Goal: Task Accomplishment & Management: Complete application form

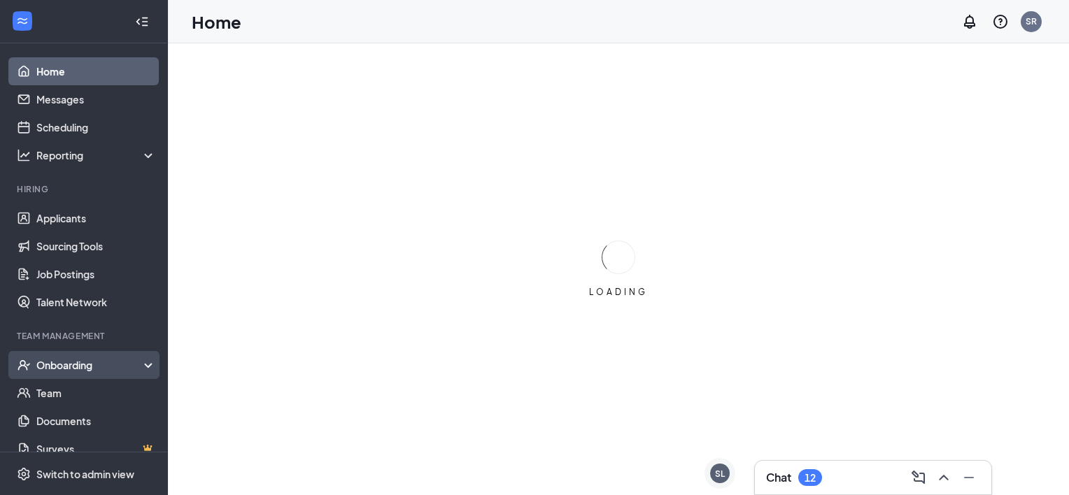
click at [75, 360] on div "Onboarding" at bounding box center [90, 365] width 108 height 14
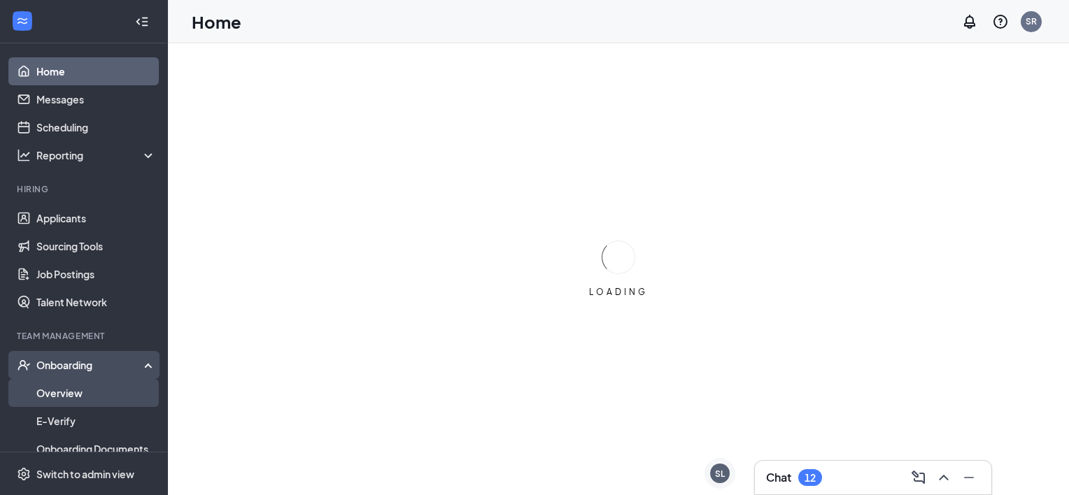
click at [73, 390] on link "Overview" at bounding box center [96, 393] width 120 height 28
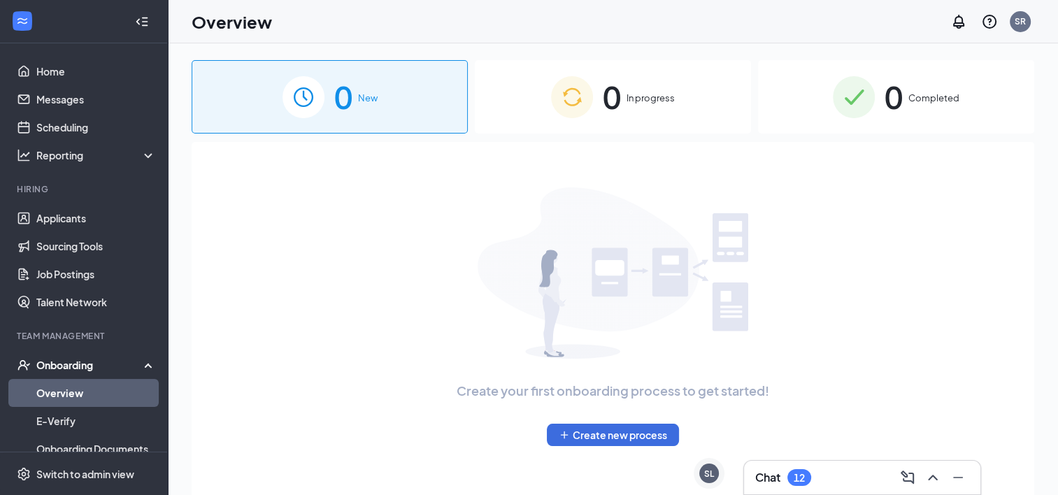
click at [635, 109] on div "0 In progress" at bounding box center [613, 96] width 276 height 73
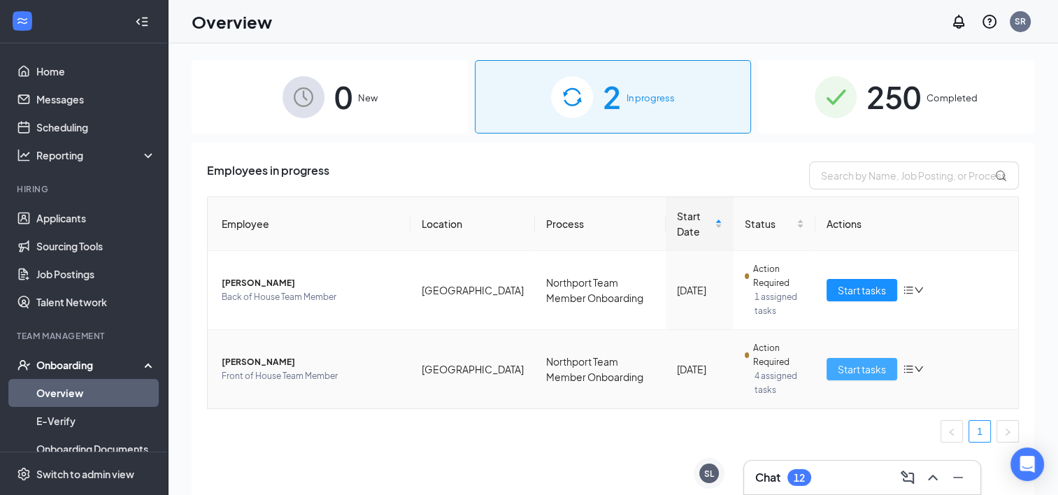
click at [866, 366] on span "Start tasks" at bounding box center [862, 369] width 48 height 15
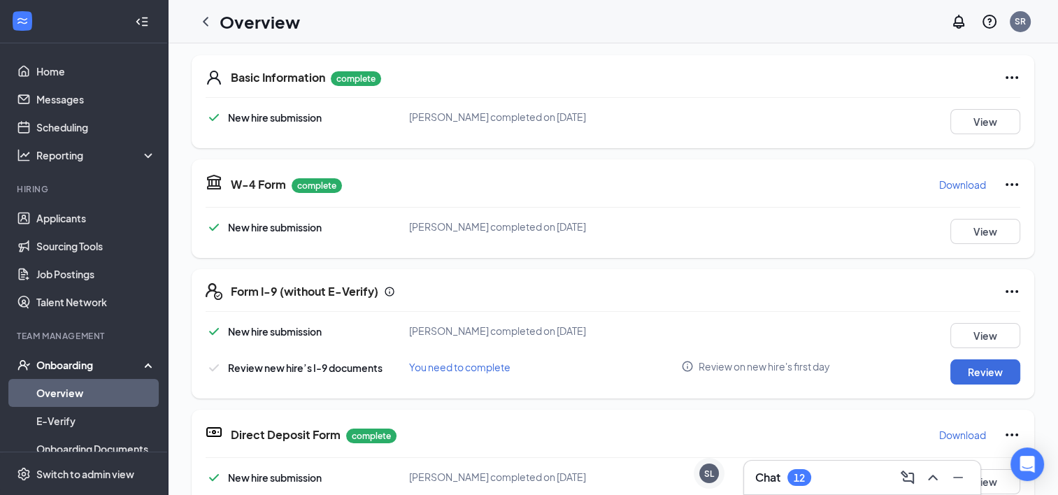
scroll to position [206, 0]
click at [972, 360] on button "Review" at bounding box center [986, 371] width 70 height 25
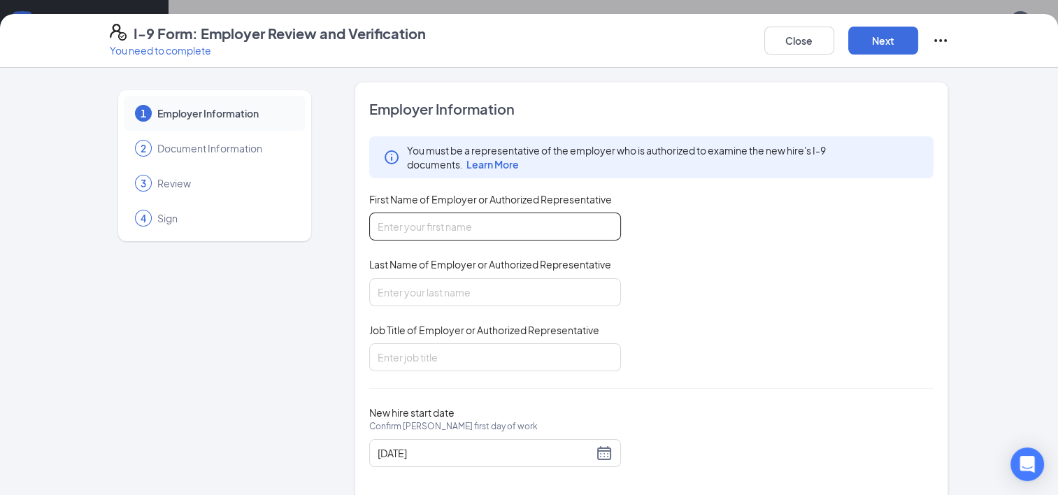
click at [559, 222] on input "First Name of Employer or Authorized Representative" at bounding box center [495, 227] width 252 height 28
type input "[PERSON_NAME]"
click at [481, 292] on input "Last Name of Employer or Authorized Representative" at bounding box center [495, 292] width 252 height 28
type input "[PERSON_NAME]"
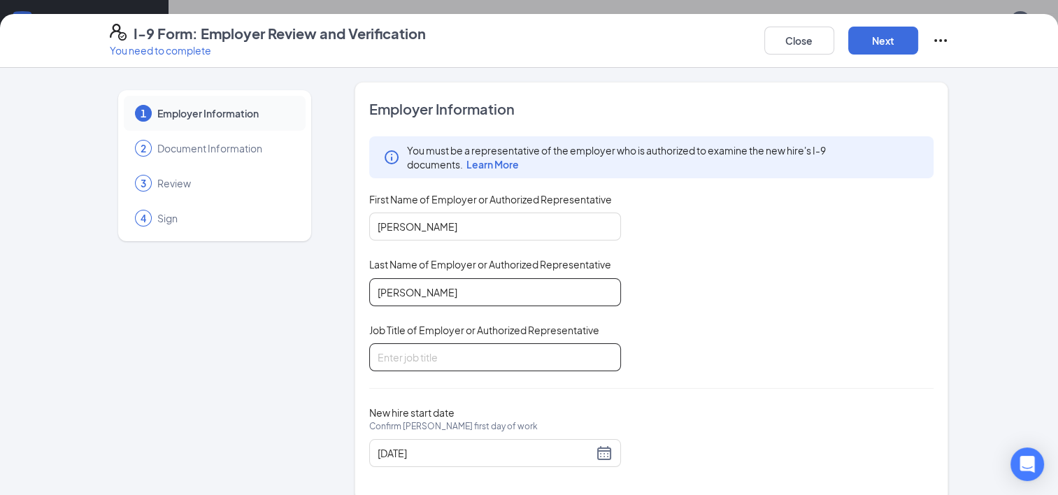
scroll to position [18, 0]
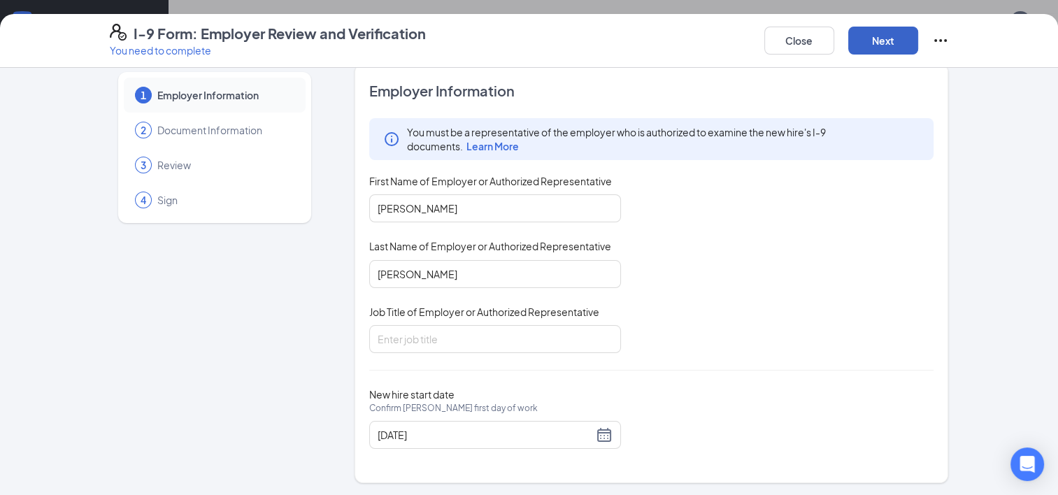
click at [863, 38] on button "Next" at bounding box center [883, 41] width 70 height 28
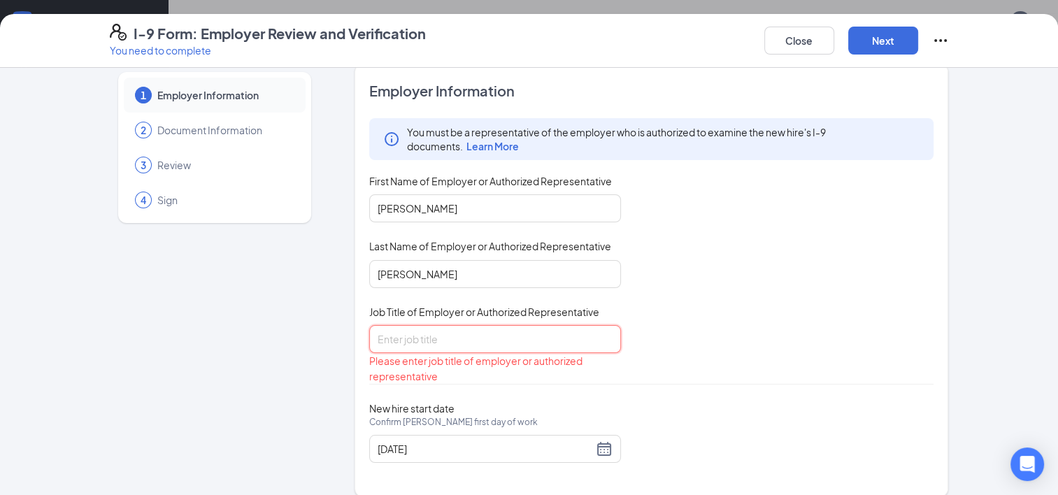
click at [559, 327] on input "Job Title of Employer or Authorized Representative" at bounding box center [495, 339] width 252 height 28
type input "Recruitment and Retention Coordinator"
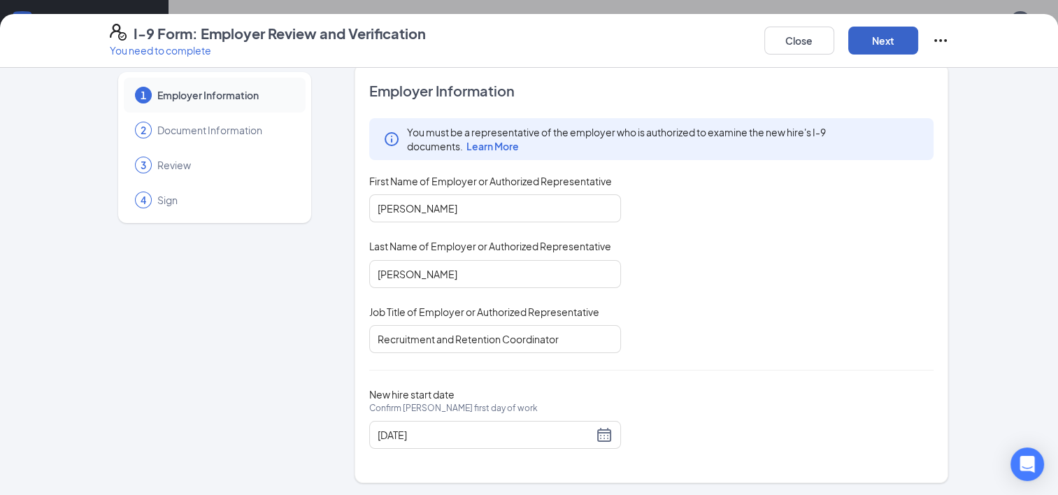
click at [871, 40] on button "Next" at bounding box center [883, 41] width 70 height 28
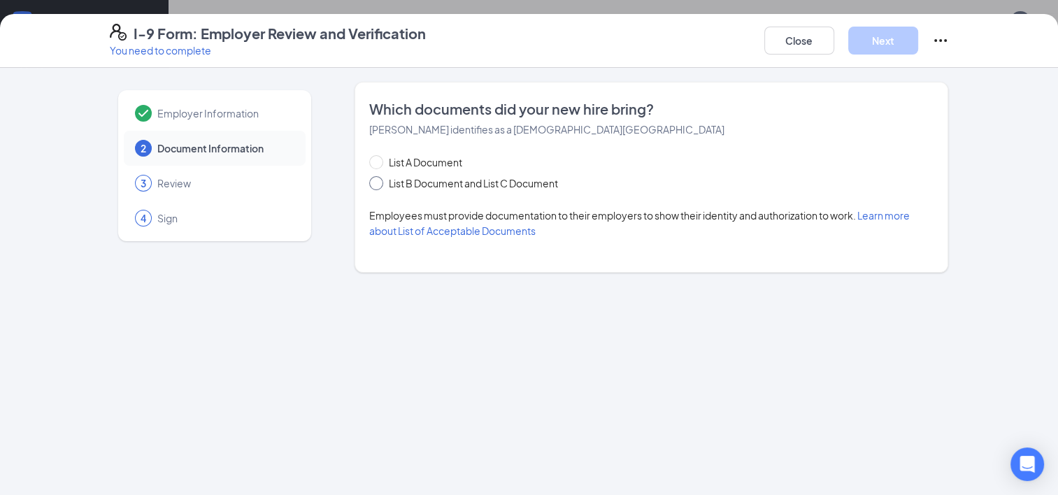
click at [369, 181] on input "List B Document and List C Document" at bounding box center [374, 181] width 10 height 10
radio input "true"
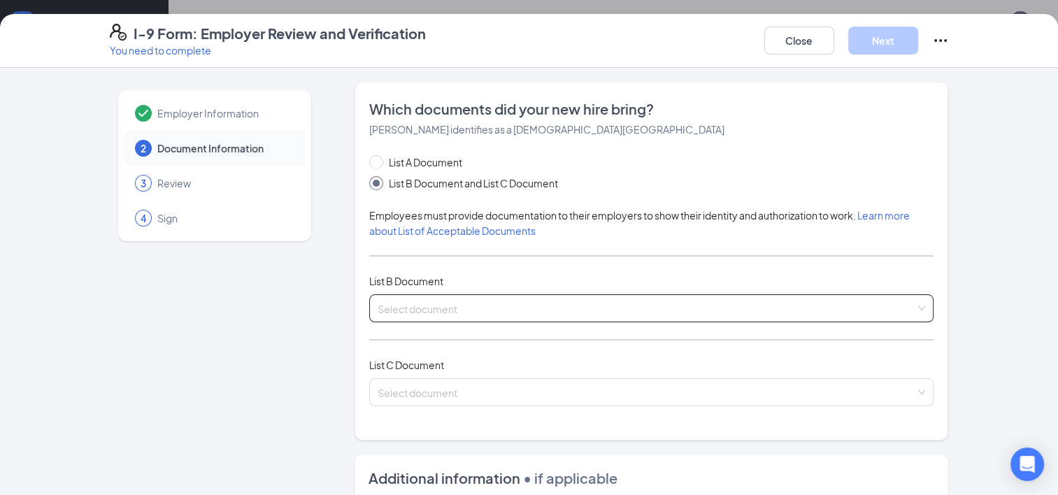
click at [408, 297] on div "Select document List B Documents Driver’s License issued by U.S State or outlyi…" at bounding box center [651, 308] width 565 height 28
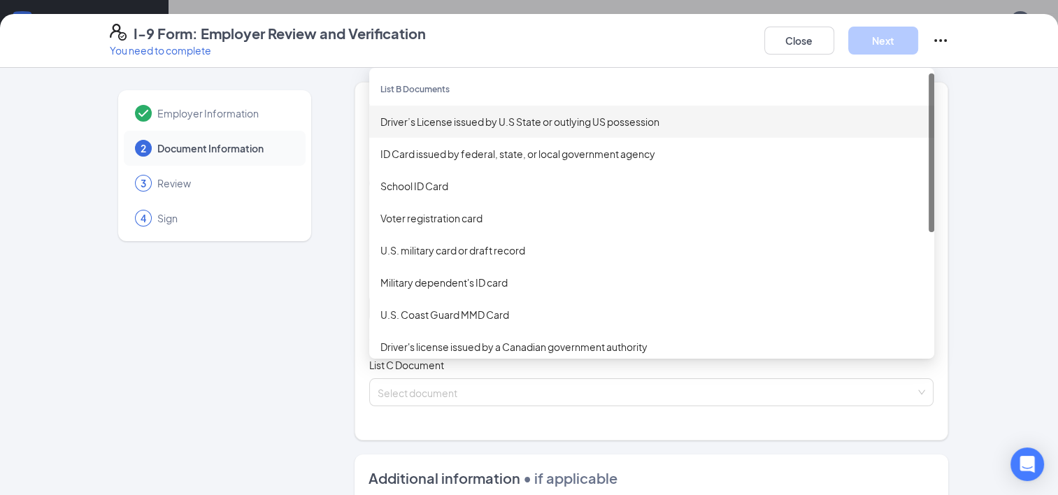
click at [444, 117] on div "Driver’s License issued by U.S State or outlying US possession" at bounding box center [651, 121] width 543 height 15
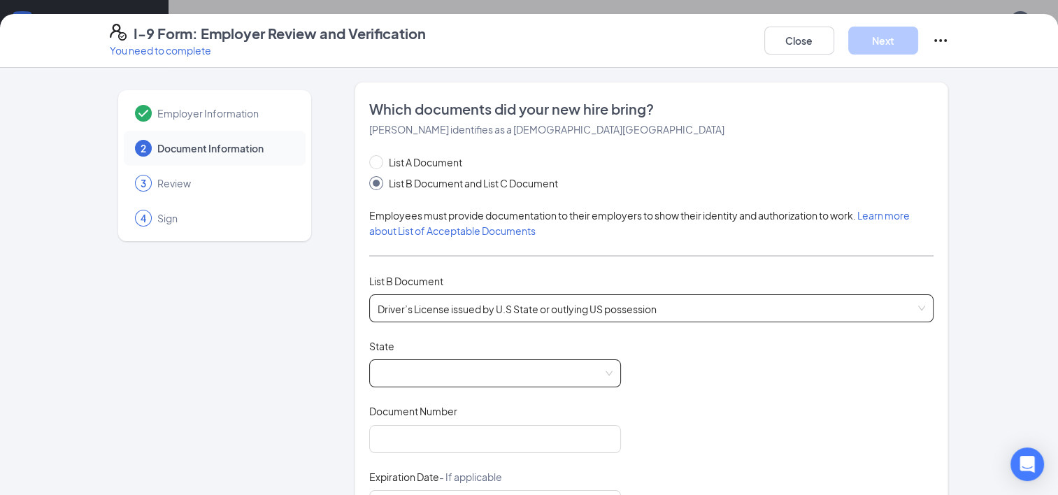
click at [467, 370] on span at bounding box center [495, 373] width 235 height 27
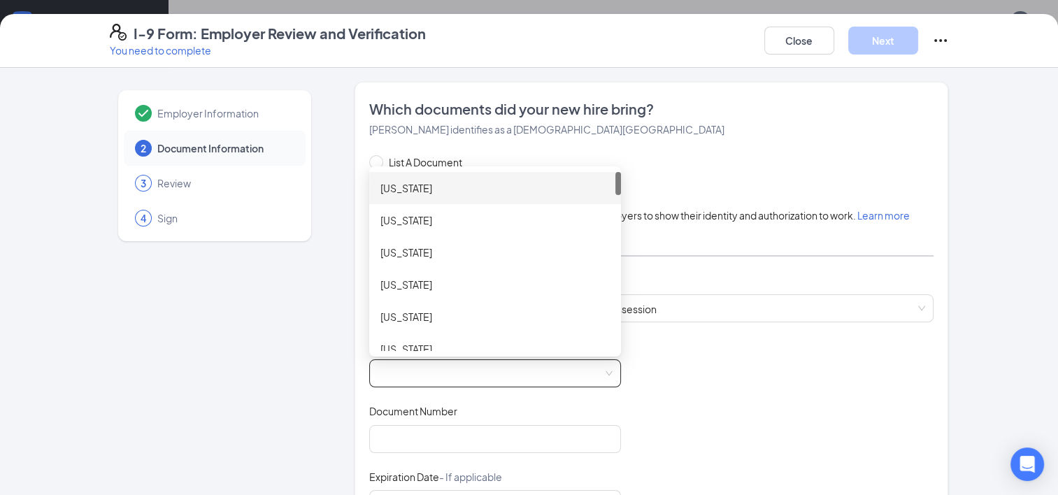
click at [472, 181] on div "[US_STATE]" at bounding box center [494, 187] width 229 height 15
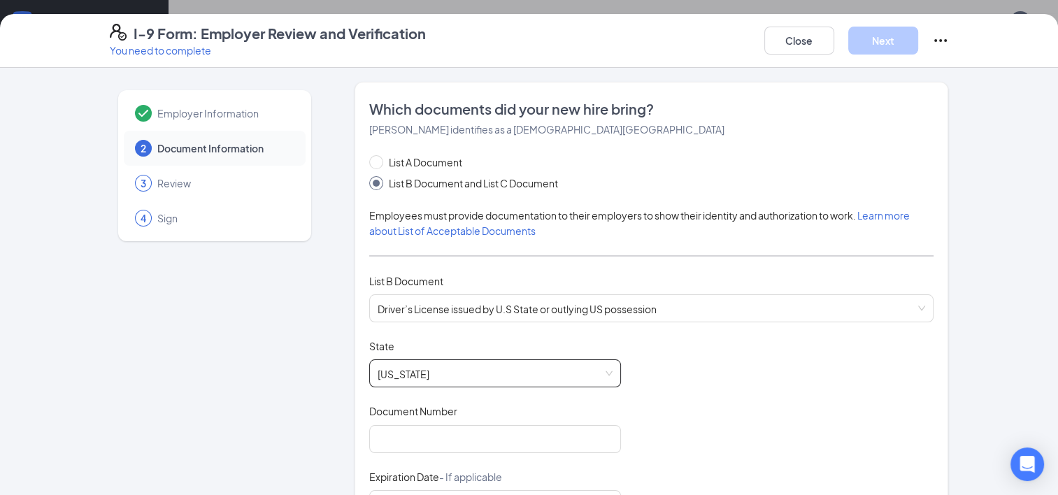
scroll to position [48, 0]
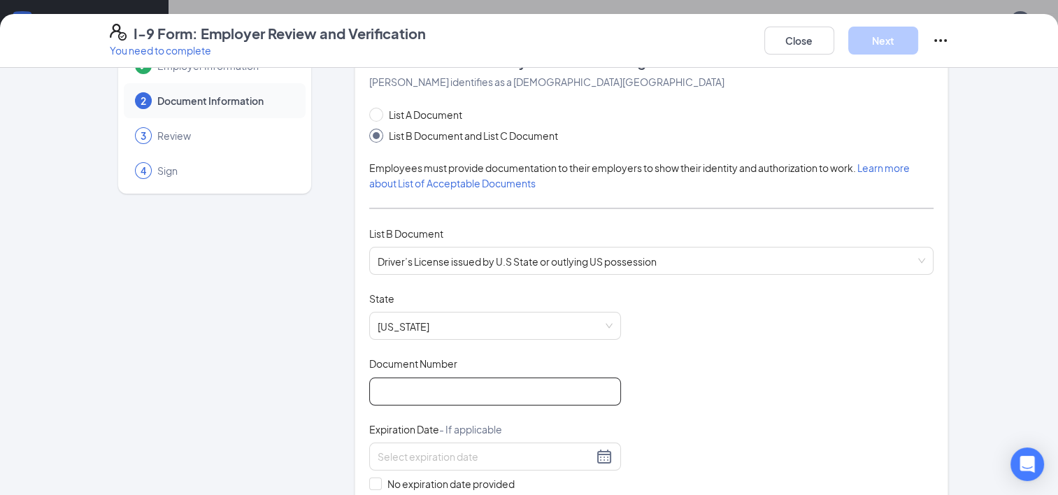
click at [471, 384] on input "Document Number" at bounding box center [495, 392] width 252 height 28
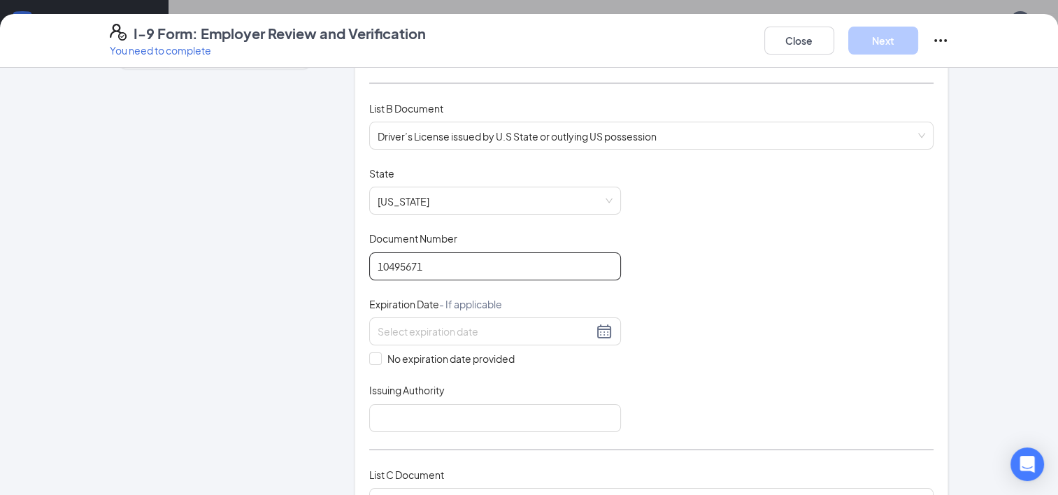
scroll to position [173, 0]
type input "10495671"
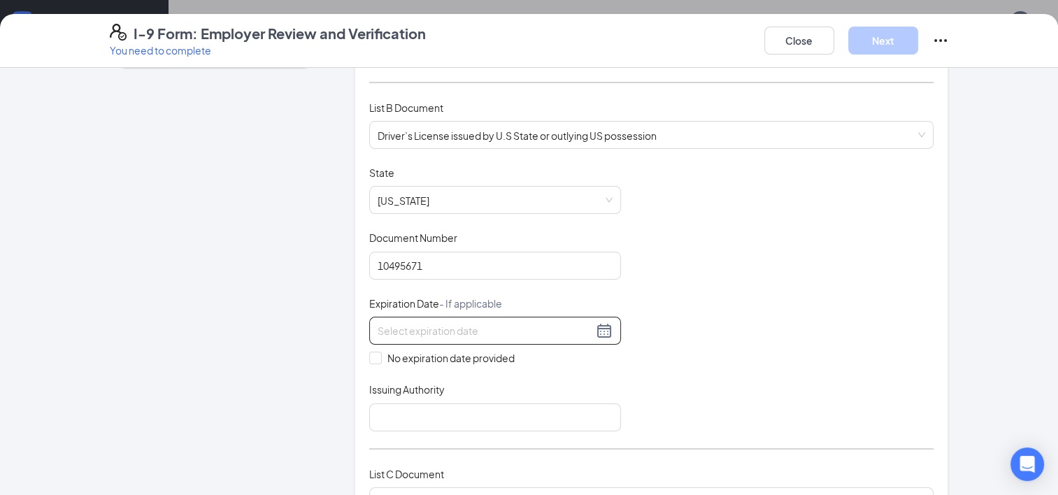
click at [599, 326] on div at bounding box center [495, 330] width 235 height 17
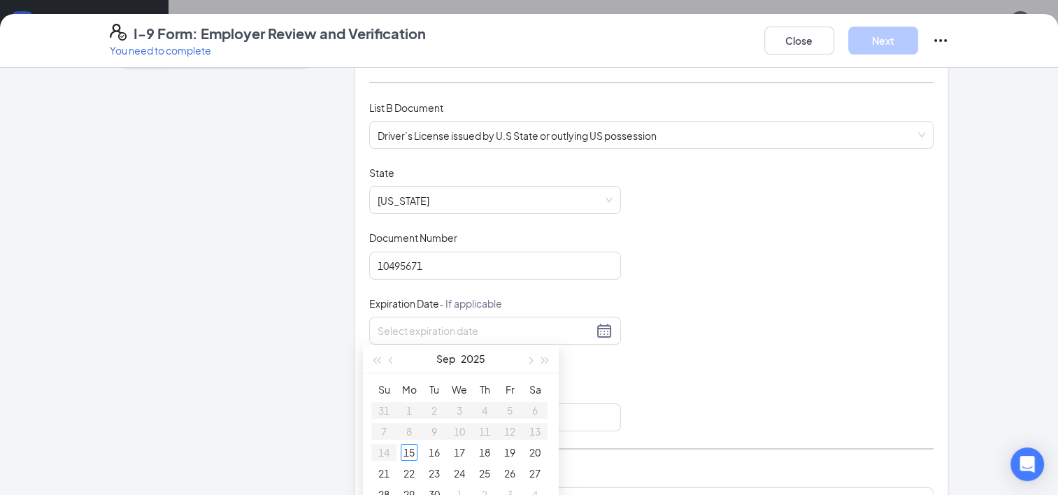
drag, startPoint x: 471, startPoint y: 365, endPoint x: 630, endPoint y: 394, distance: 162.2
click at [630, 394] on div "Document Title Driver’s License issued by [DEMOGRAPHIC_DATA] State or outlying …" at bounding box center [651, 299] width 565 height 266
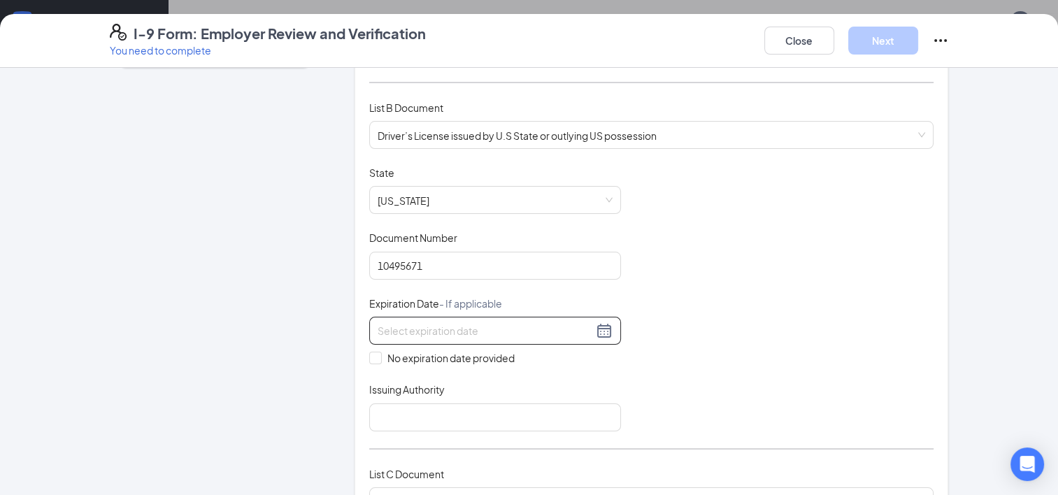
click at [602, 327] on div at bounding box center [495, 330] width 235 height 17
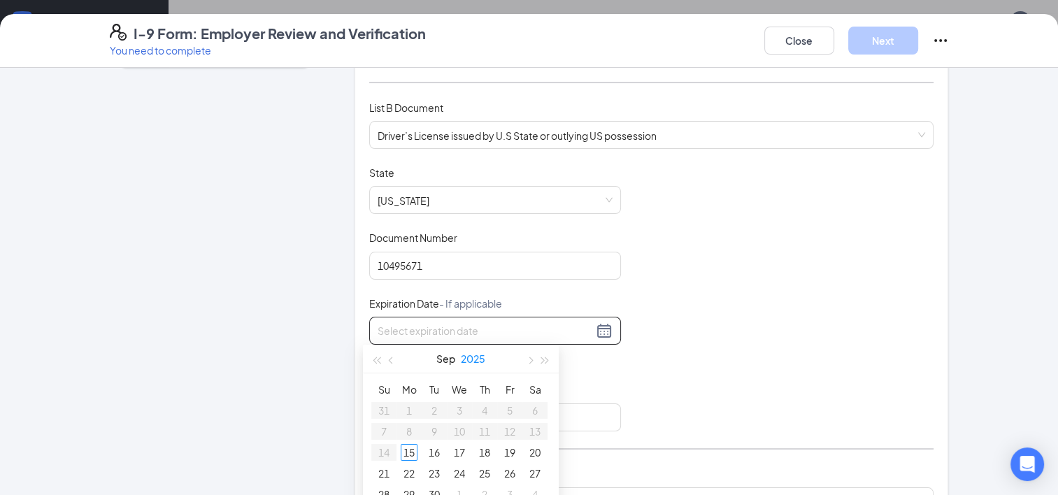
click at [471, 354] on button "2025" at bounding box center [473, 359] width 24 height 28
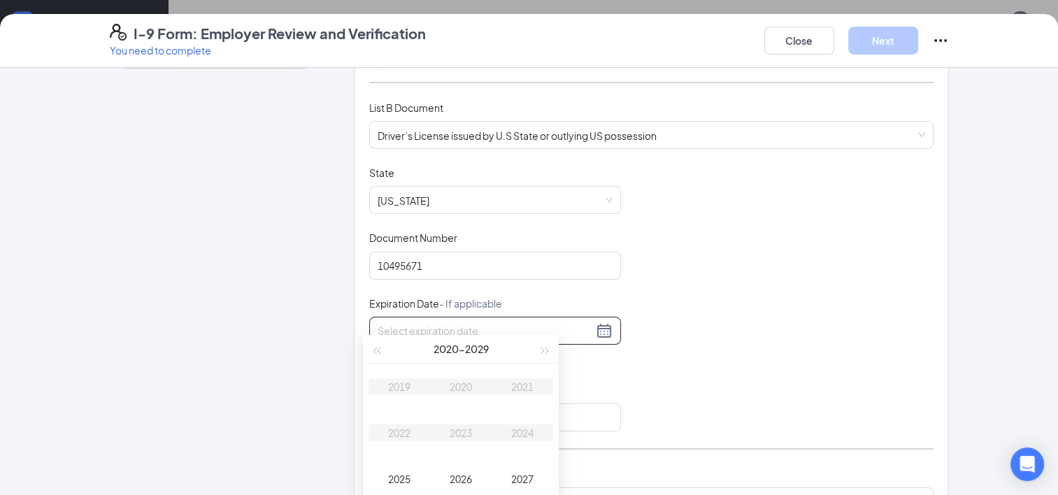
scroll to position [11, 0]
click at [457, 469] on div "2026" at bounding box center [461, 477] width 42 height 17
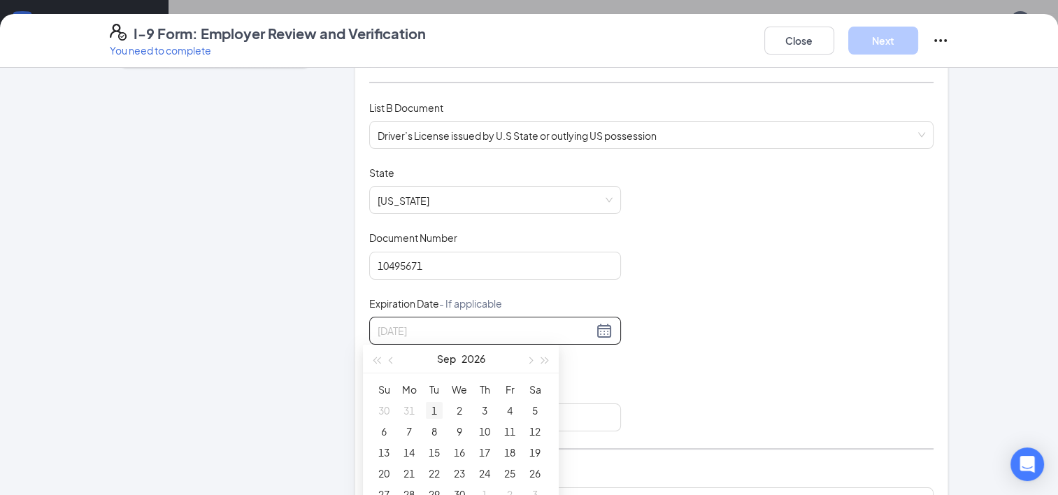
type input "[DATE]"
click at [442, 360] on button "Sep" at bounding box center [446, 359] width 19 height 28
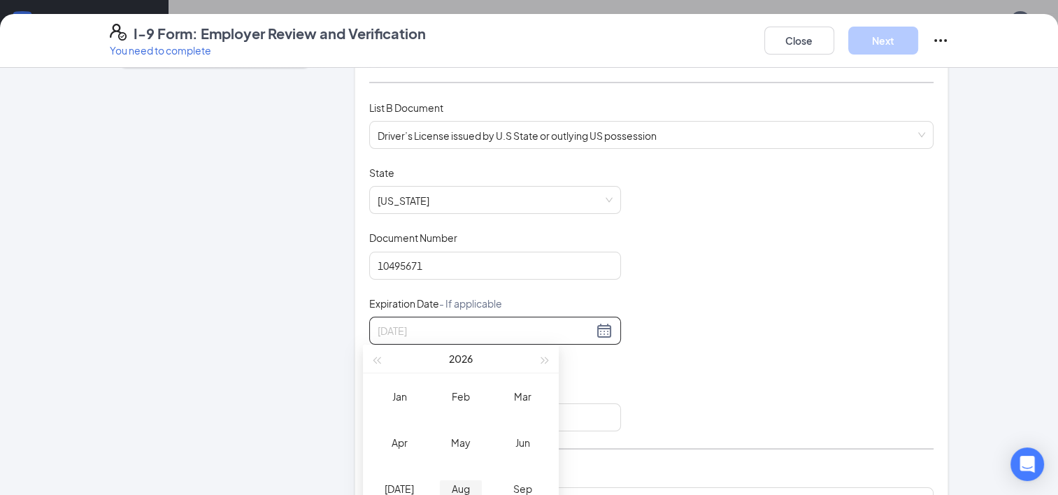
scroll to position [55, 0]
type input "[DATE]"
click at [456, 487] on div "Nov" at bounding box center [461, 491] width 42 height 17
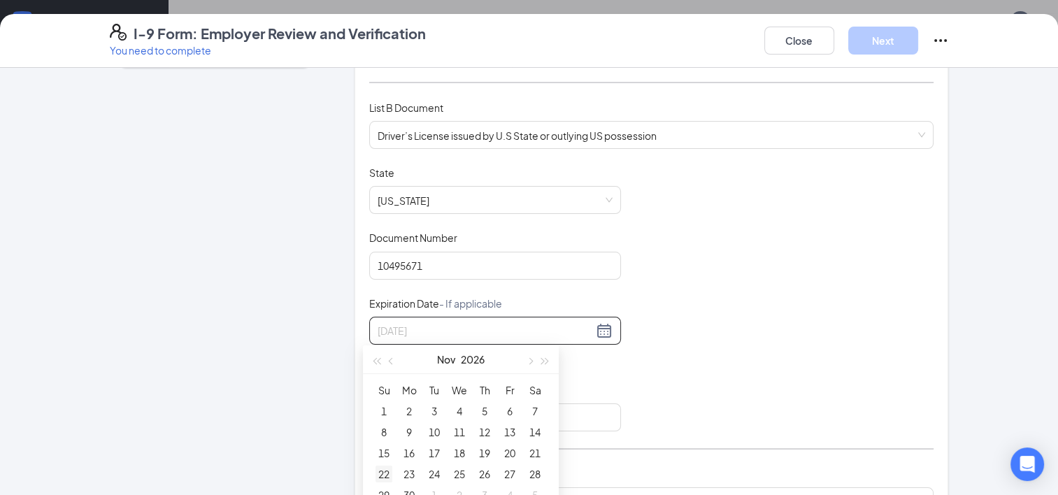
type input "[DATE]"
click at [386, 466] on div "22" at bounding box center [384, 474] width 17 height 17
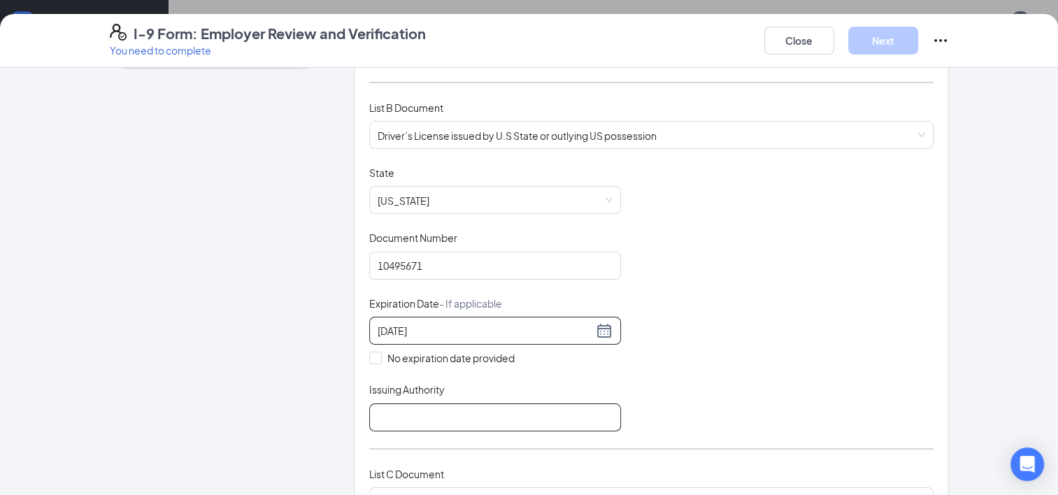
click at [485, 418] on input "Issuing Authority" at bounding box center [495, 418] width 252 height 28
type input "[US_STATE]"
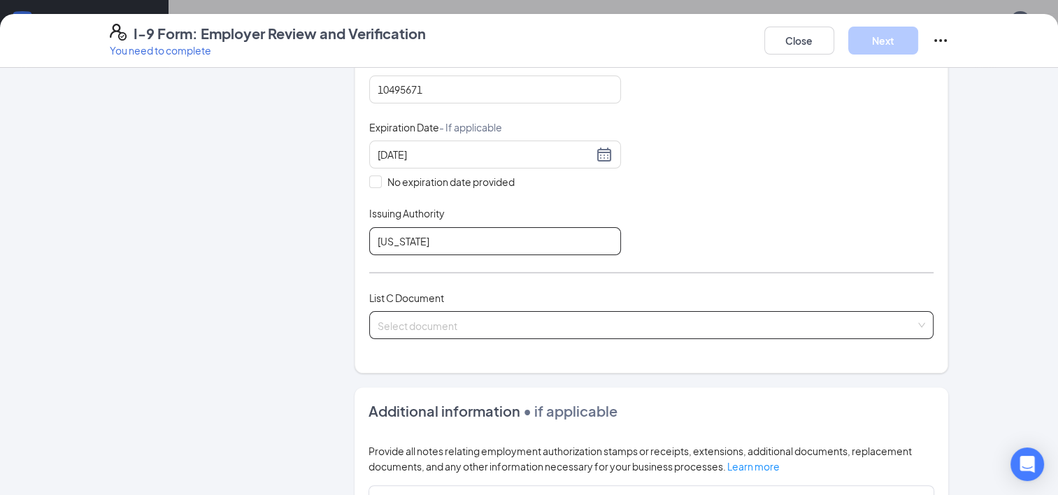
click at [618, 329] on span at bounding box center [647, 325] width 539 height 27
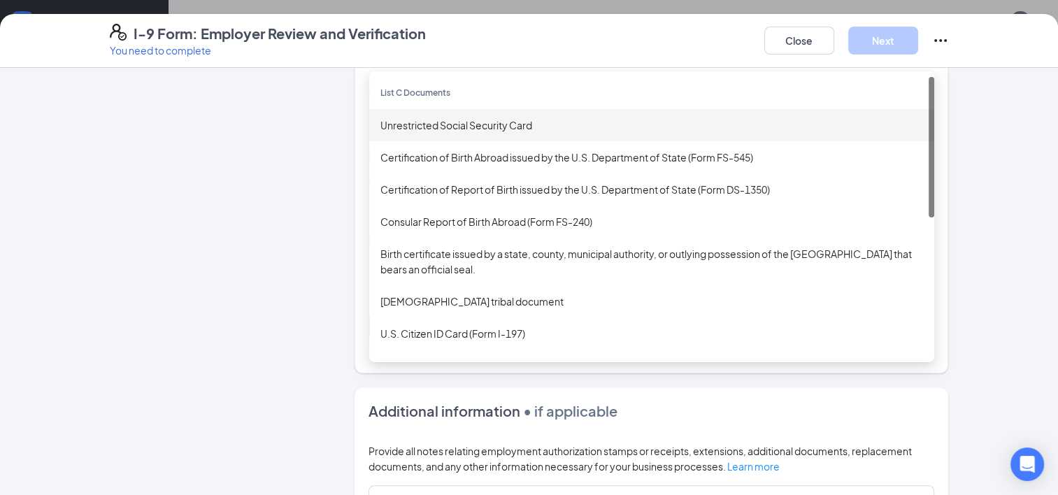
click at [512, 118] on div "Unrestricted Social Security Card" at bounding box center [651, 125] width 543 height 15
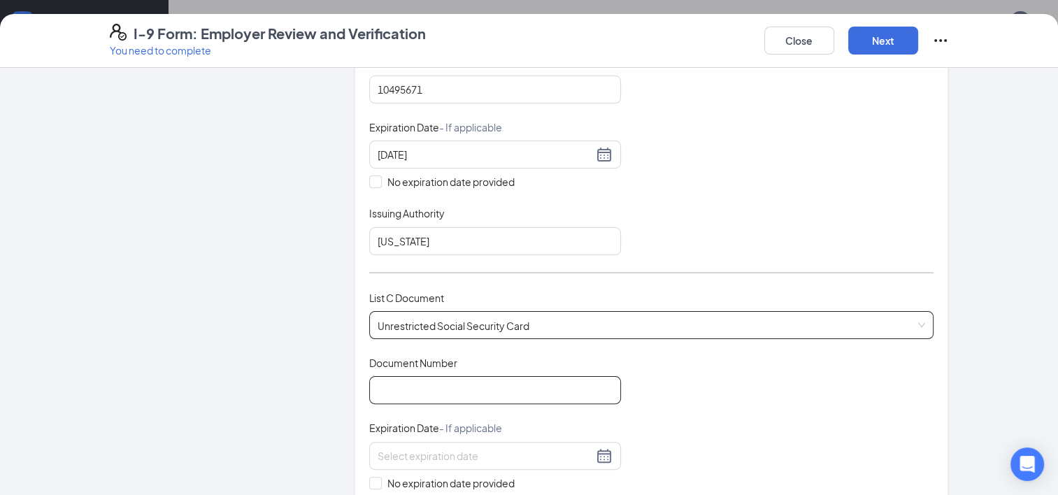
click at [495, 387] on input "Document Number" at bounding box center [495, 390] width 252 height 28
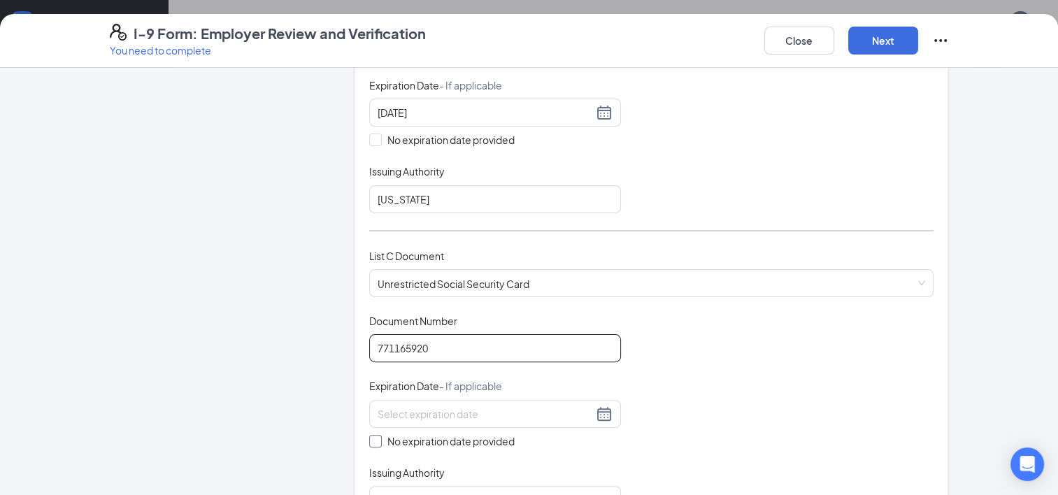
type input "771165920"
click at [369, 435] on input "No expiration date provided" at bounding box center [374, 440] width 10 height 10
checkbox input "true"
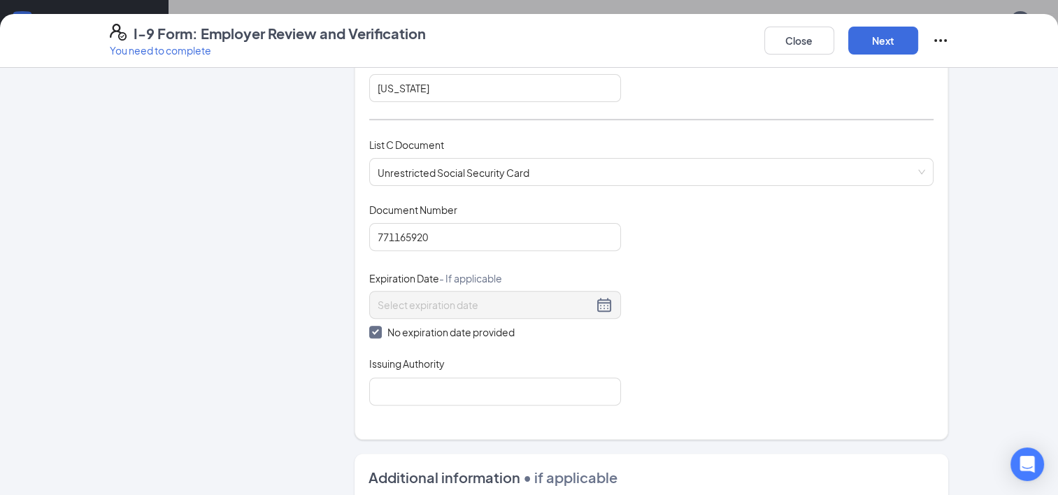
scroll to position [504, 0]
click at [437, 380] on input "Issuing Authority" at bounding box center [495, 391] width 252 height 28
type input "United States Of America"
click at [891, 31] on button "Next" at bounding box center [883, 41] width 70 height 28
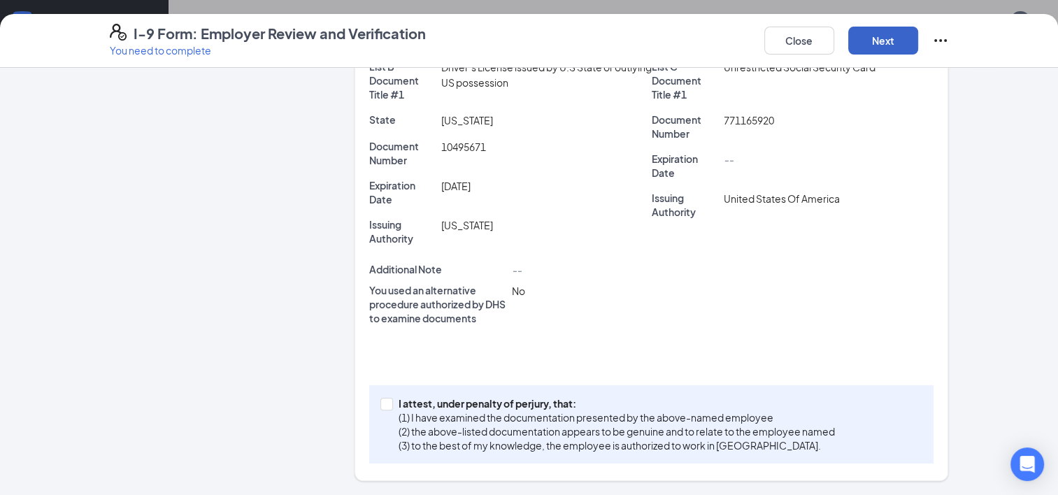
scroll to position [322, 0]
click at [381, 408] on input "I attest, under penalty of [PERSON_NAME], that: (1) I have examined the documen…" at bounding box center [385, 404] width 10 height 10
checkbox input "true"
click at [878, 48] on button "Next" at bounding box center [883, 41] width 70 height 28
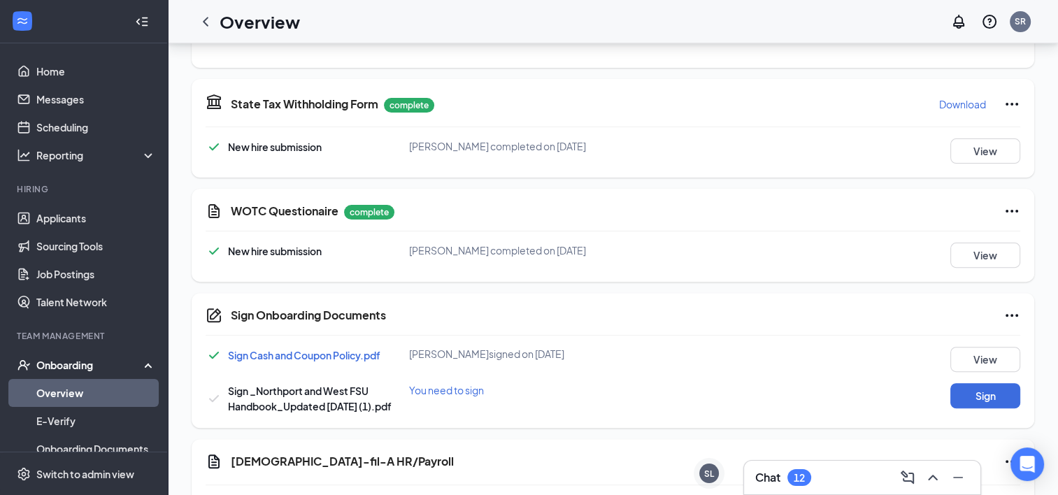
scroll to position [417, 0]
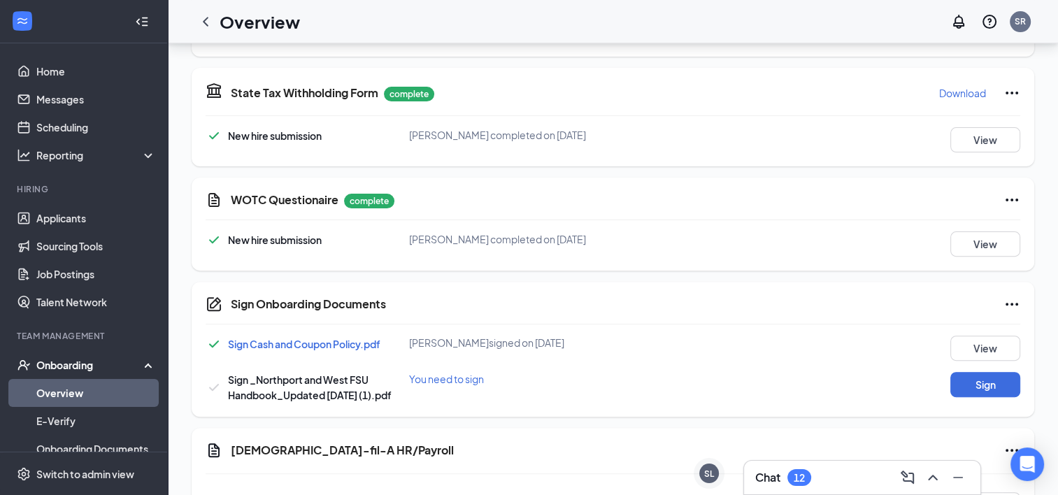
click at [898, 267] on div "WOTC Questionaire complete New hire submission [PERSON_NAME] completed on [DATE…" at bounding box center [613, 224] width 843 height 93
click at [969, 390] on button "Sign" at bounding box center [986, 384] width 70 height 25
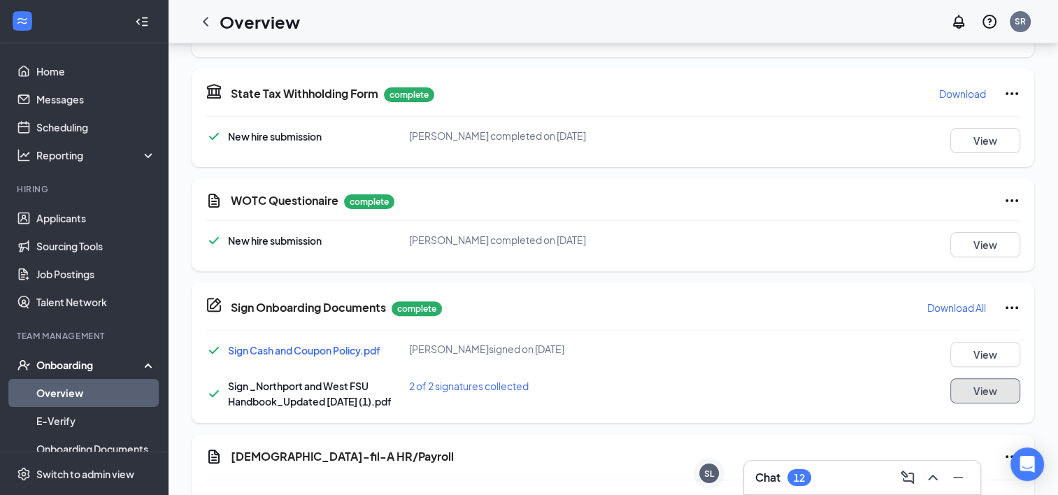
scroll to position [697, 0]
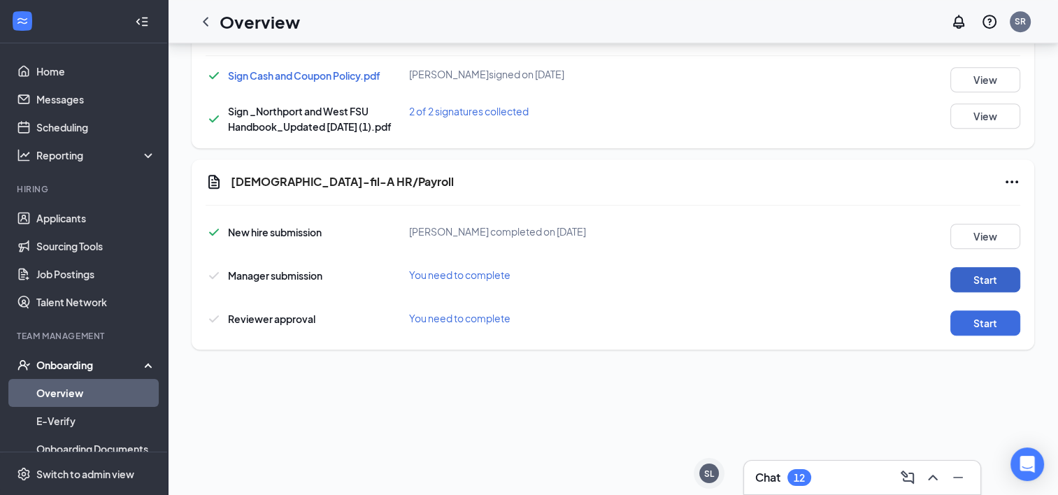
click at [977, 276] on button "Start" at bounding box center [986, 279] width 70 height 25
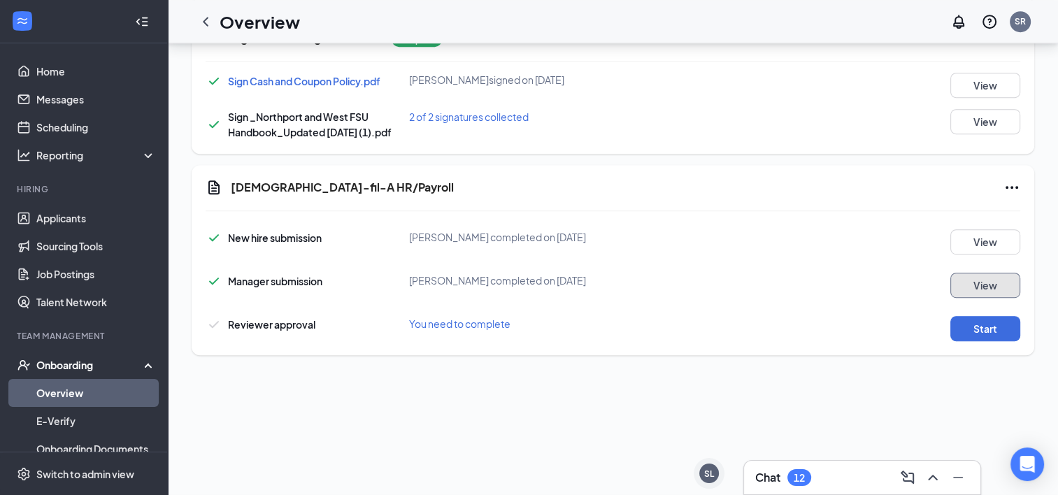
scroll to position [702, 0]
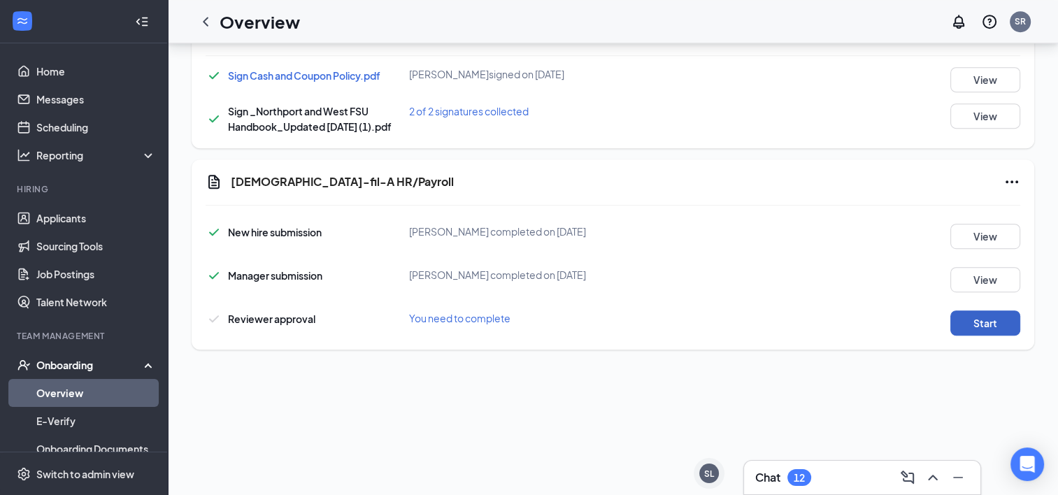
click at [976, 316] on button "Start" at bounding box center [986, 323] width 70 height 25
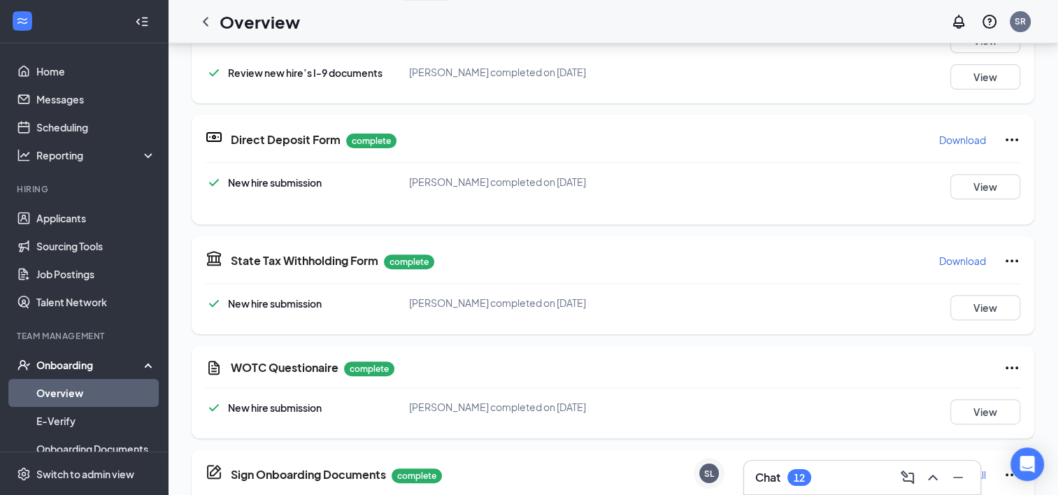
scroll to position [505, 0]
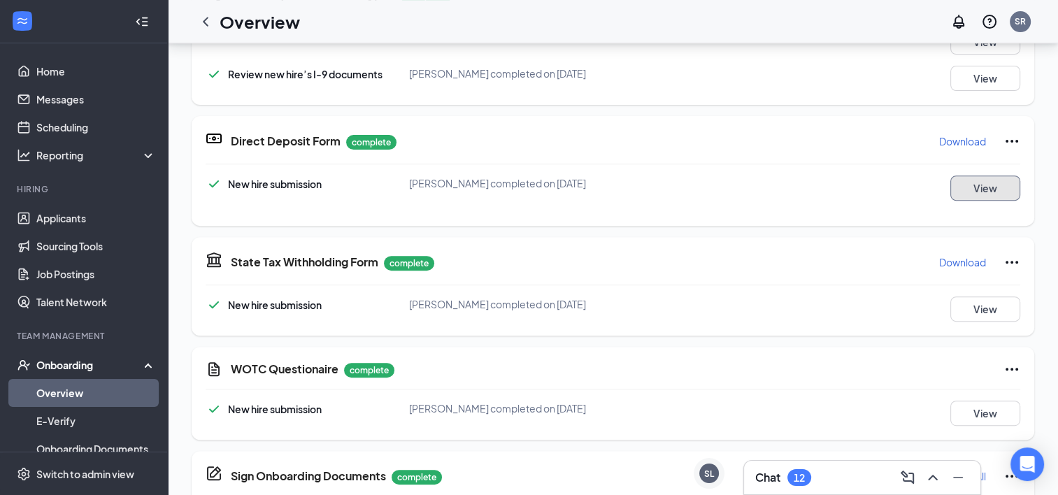
click at [975, 179] on button "View" at bounding box center [986, 188] width 70 height 25
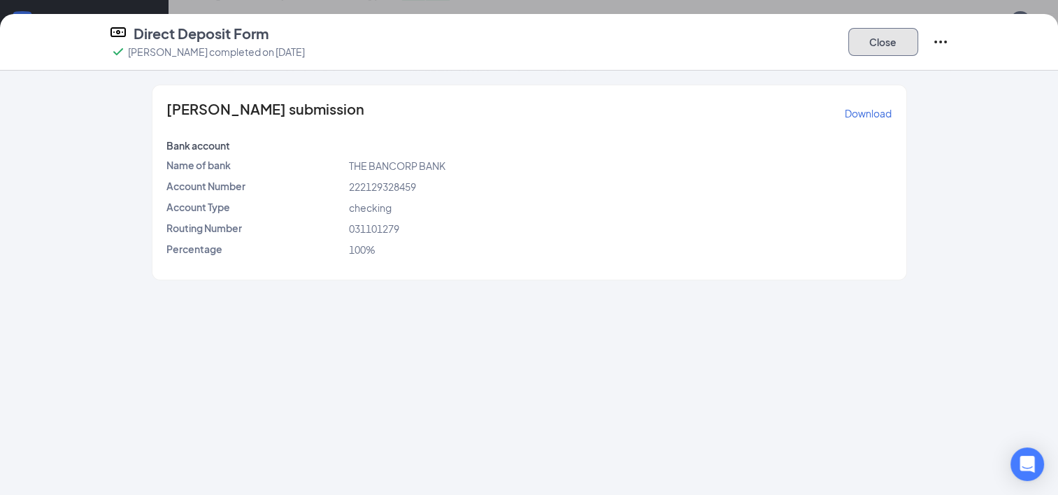
click at [885, 50] on button "Close" at bounding box center [883, 42] width 70 height 28
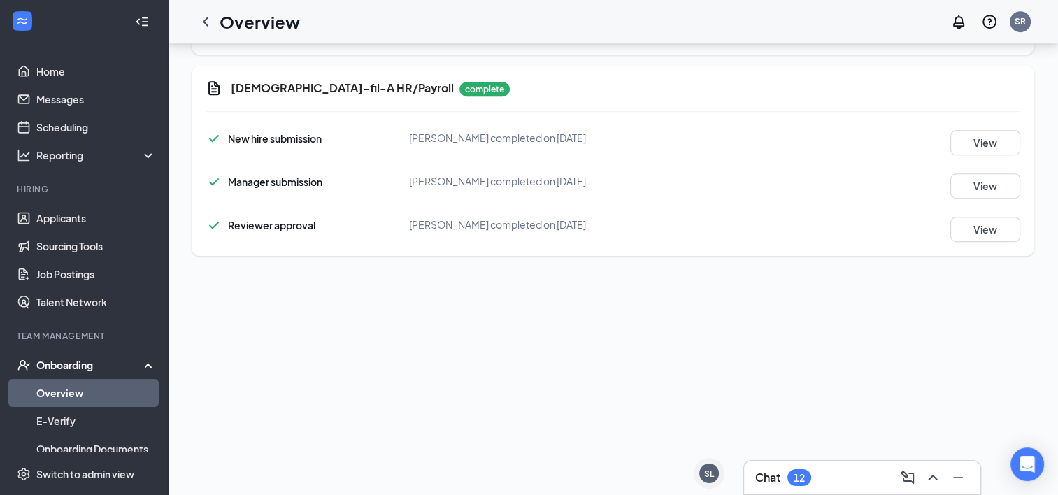
scroll to position [0, 0]
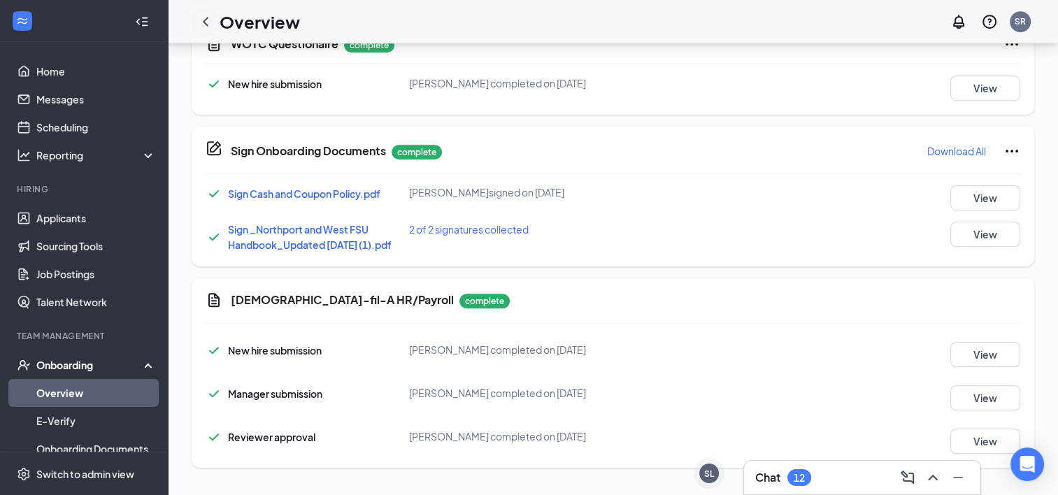
click at [205, 24] on icon "ChevronLeft" at bounding box center [206, 21] width 6 height 9
